Goal: Task Accomplishment & Management: Complete application form

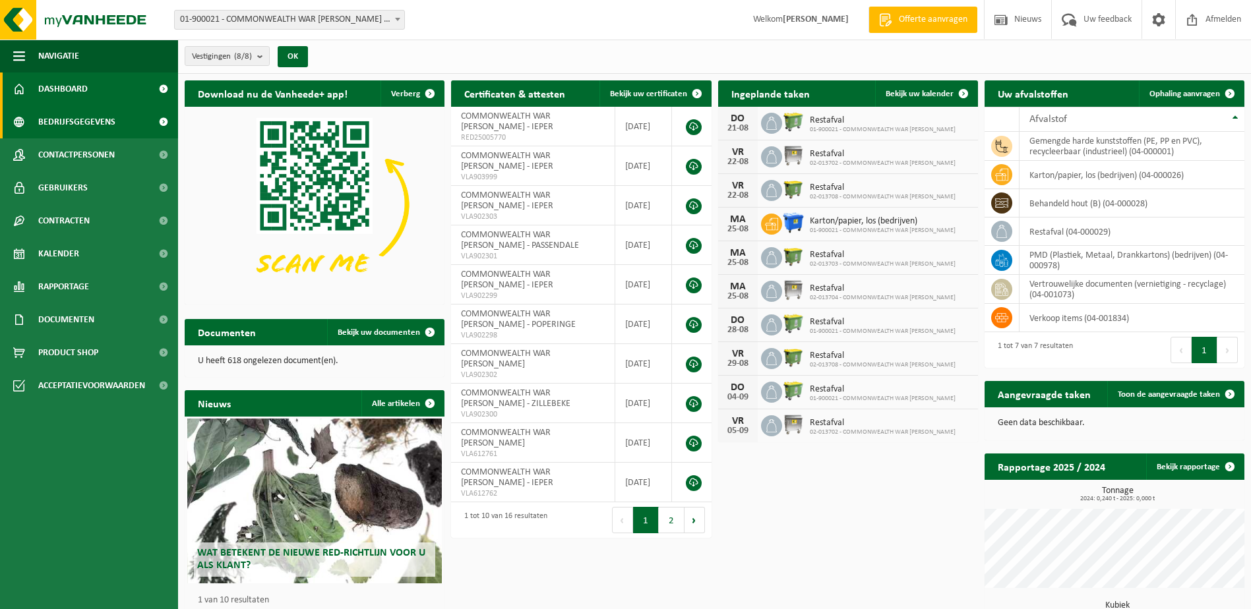
click at [78, 122] on span "Bedrijfsgegevens" at bounding box center [76, 121] width 77 height 33
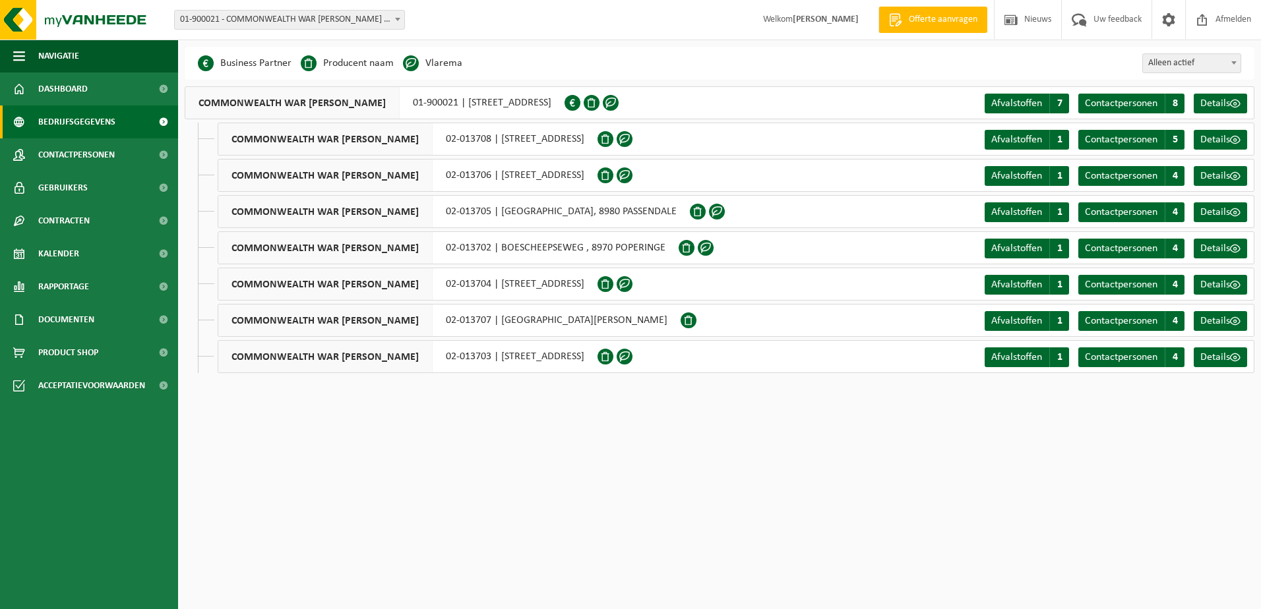
click at [928, 22] on span "Offerte aanvragen" at bounding box center [942, 19] width 75 height 13
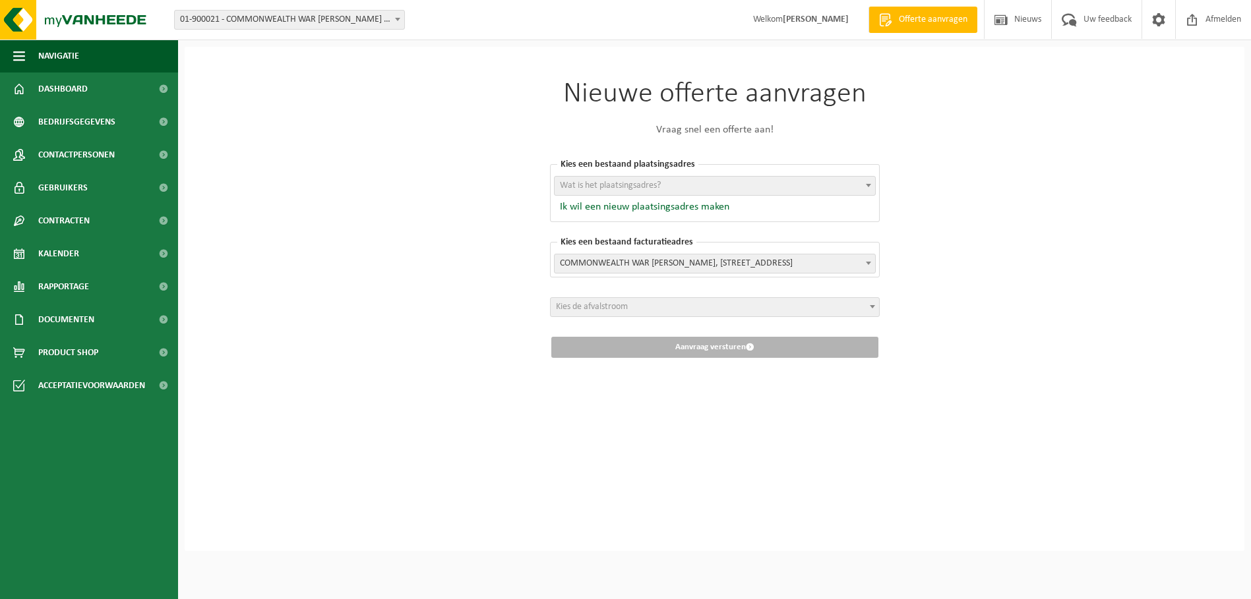
click at [872, 306] on b at bounding box center [872, 306] width 5 height 3
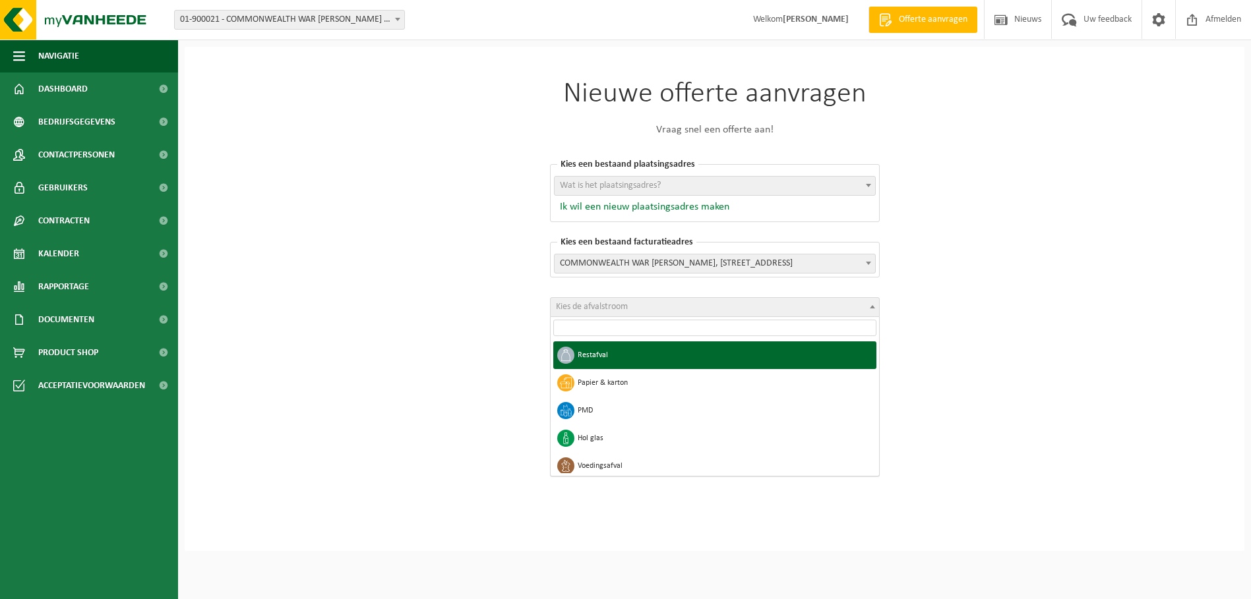
click at [710, 203] on button "Ik wil een nieuw plaatsingsadres maken" at bounding box center [641, 206] width 175 height 13
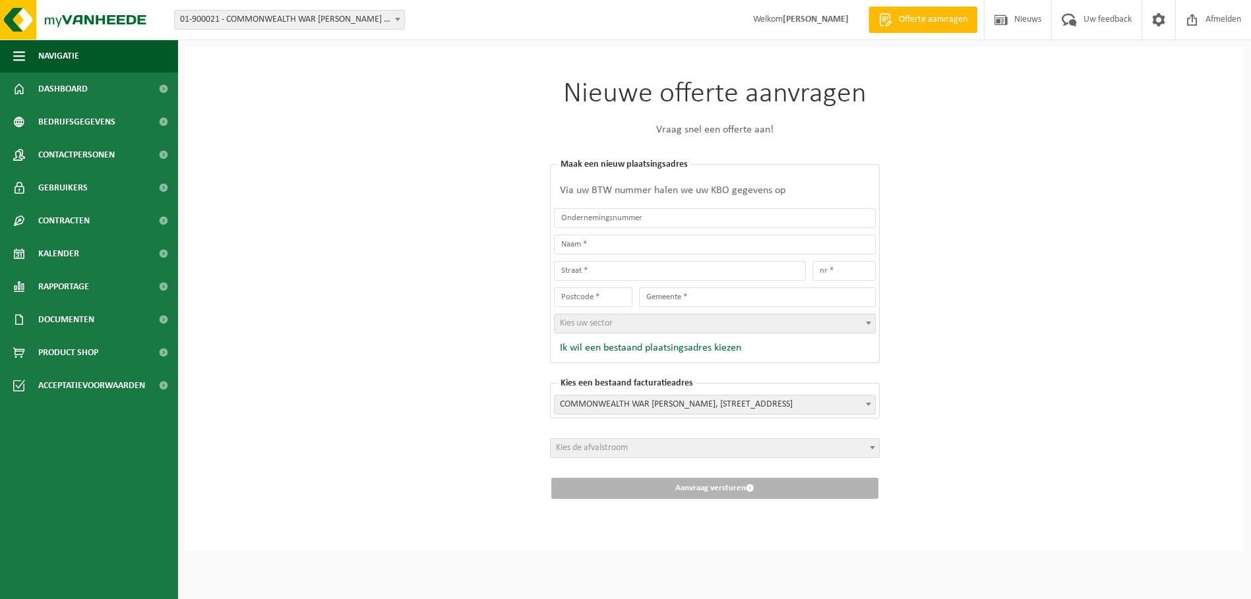
scroll to position [4, 0]
